Goal: Information Seeking & Learning: Compare options

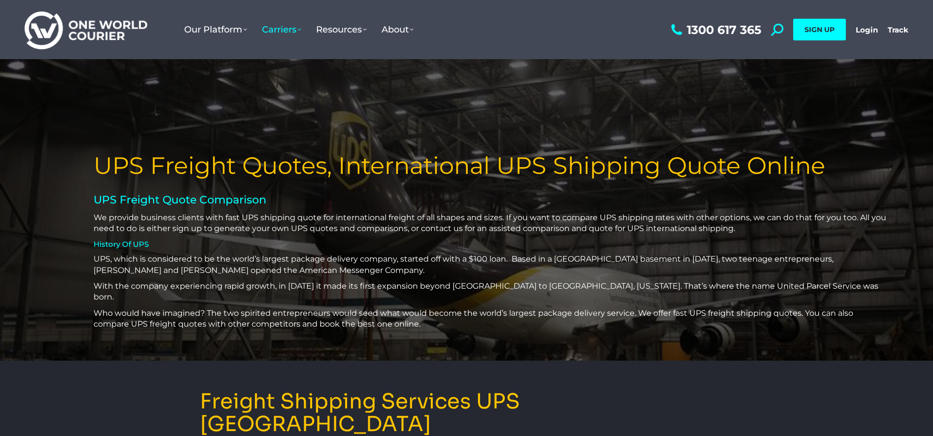
scroll to position [98, 0]
